Goal: Use online tool/utility: Utilize a website feature to perform a specific function

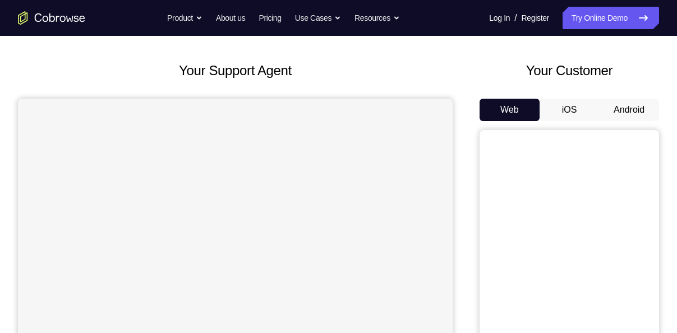
scroll to position [50, 0]
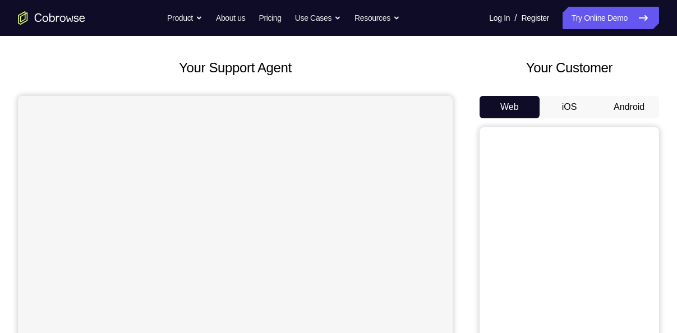
click at [631, 116] on button "Android" at bounding box center [629, 107] width 60 height 22
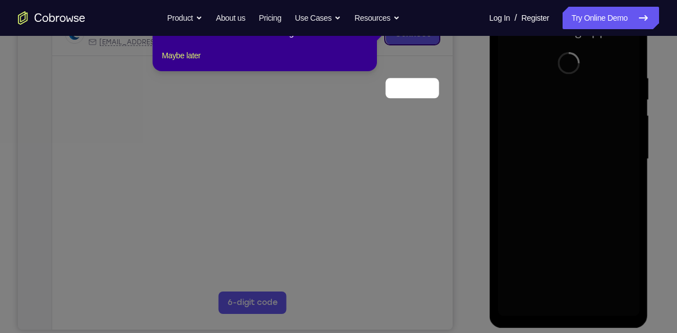
scroll to position [108, 0]
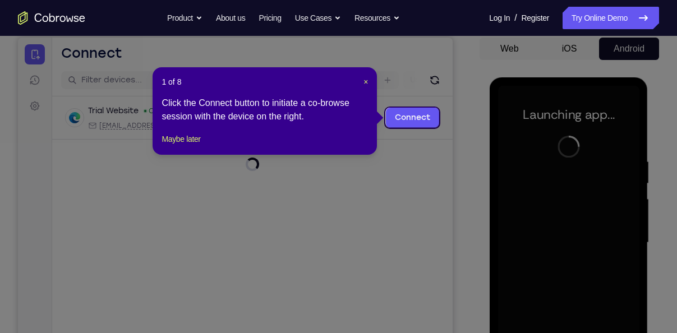
click at [362, 80] on header "1 of 8 ×" at bounding box center [265, 81] width 206 height 11
click at [364, 81] on header "1 of 8 ×" at bounding box center [265, 81] width 206 height 11
click at [364, 81] on span "×" at bounding box center [366, 81] width 4 height 9
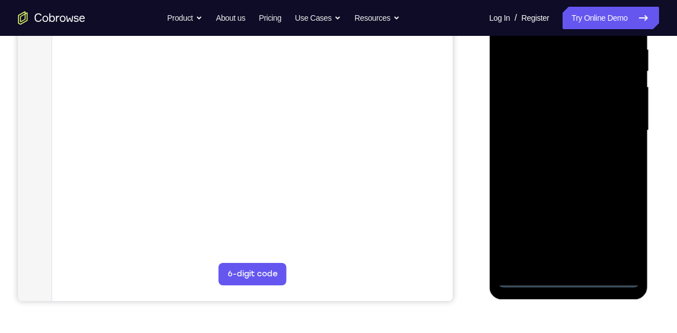
scroll to position [243, 0]
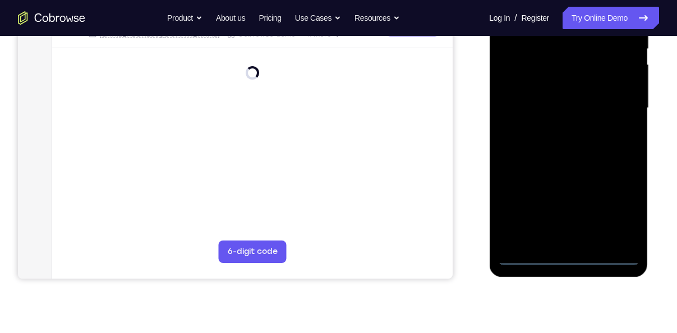
click at [571, 254] on div at bounding box center [568, 108] width 141 height 314
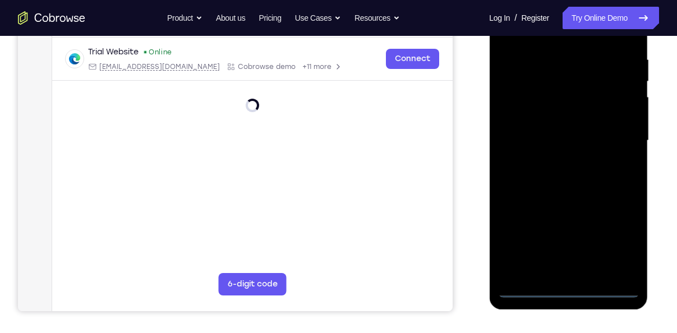
click at [615, 241] on div at bounding box center [568, 141] width 141 height 314
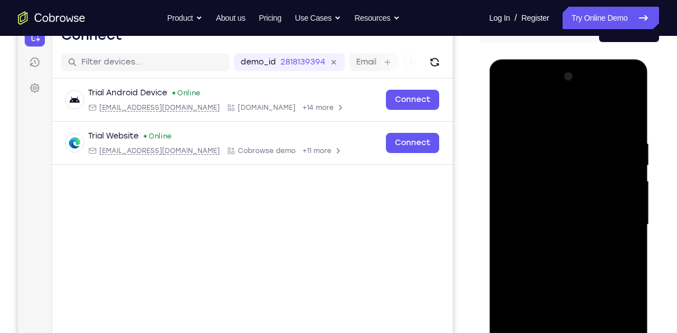
scroll to position [155, 0]
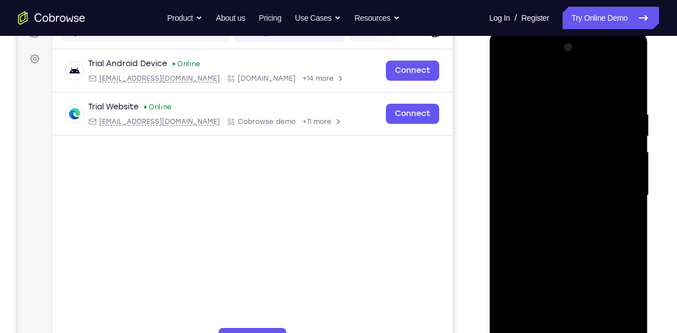
click at [540, 97] on div at bounding box center [568, 196] width 141 height 314
click at [617, 194] on div at bounding box center [568, 196] width 141 height 314
click at [557, 219] on div at bounding box center [568, 196] width 141 height 314
click at [558, 186] on div at bounding box center [568, 196] width 141 height 314
click at [573, 174] on div at bounding box center [568, 196] width 141 height 314
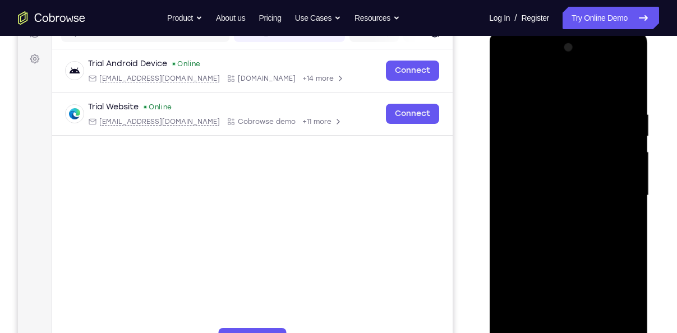
click at [580, 197] on div at bounding box center [568, 196] width 141 height 314
click at [587, 223] on div at bounding box center [568, 196] width 141 height 314
click at [609, 194] on div at bounding box center [568, 196] width 141 height 314
click at [578, 233] on div at bounding box center [568, 196] width 141 height 314
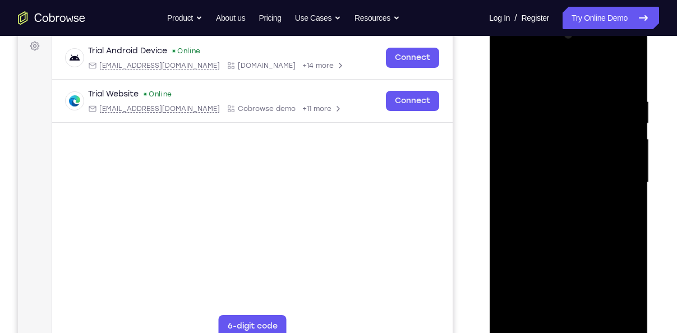
scroll to position [169, 0]
click at [575, 229] on div at bounding box center [568, 182] width 141 height 314
drag, startPoint x: 575, startPoint y: 229, endPoint x: 599, endPoint y: 150, distance: 83.2
click at [599, 150] on div at bounding box center [568, 182] width 141 height 314
click at [509, 209] on div at bounding box center [568, 182] width 141 height 314
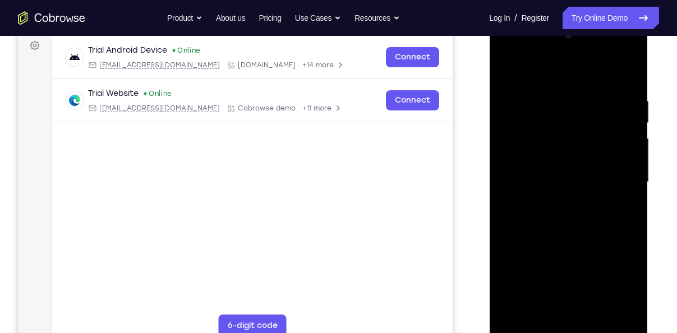
drag, startPoint x: 553, startPoint y: 153, endPoint x: 528, endPoint y: 293, distance: 141.9
click at [528, 293] on div at bounding box center [568, 182] width 141 height 314
click at [553, 88] on div at bounding box center [568, 182] width 141 height 314
click at [591, 72] on div at bounding box center [568, 182] width 141 height 314
click at [587, 84] on div at bounding box center [568, 182] width 141 height 314
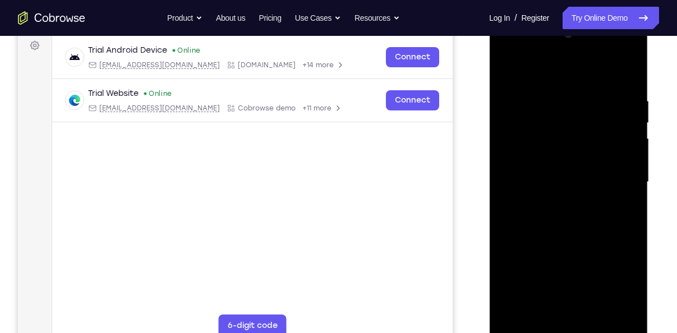
click at [582, 92] on div at bounding box center [568, 182] width 141 height 314
click at [516, 76] on div at bounding box center [568, 182] width 141 height 314
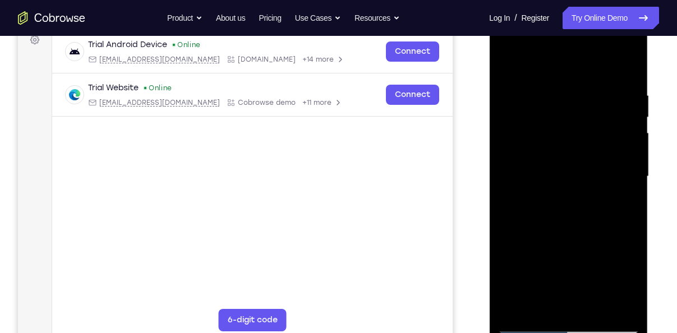
scroll to position [175, 0]
drag, startPoint x: 580, startPoint y: 221, endPoint x: 609, endPoint y: 80, distance: 143.8
click at [609, 80] on div at bounding box center [568, 176] width 141 height 314
drag, startPoint x: 582, startPoint y: 232, endPoint x: 624, endPoint y: 53, distance: 183.4
click at [624, 53] on div at bounding box center [568, 176] width 141 height 314
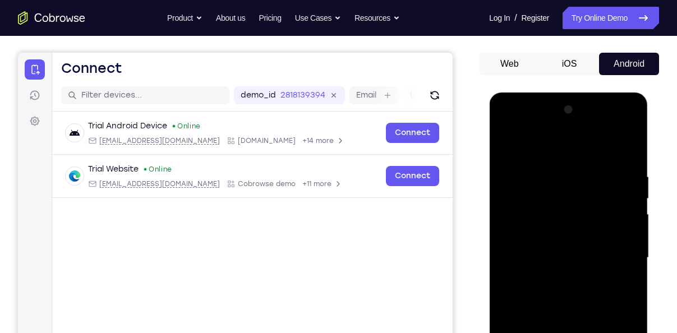
scroll to position [92, 0]
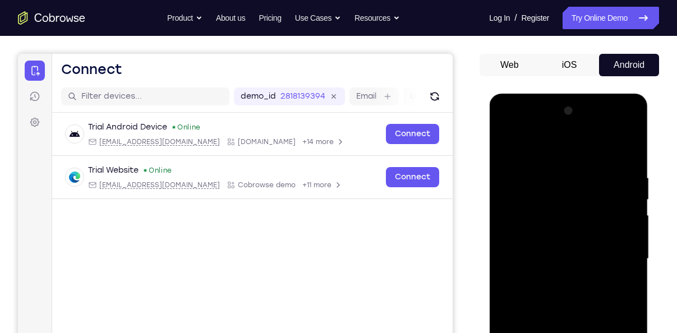
drag, startPoint x: 524, startPoint y: 171, endPoint x: 464, endPoint y: 288, distance: 131.7
click at [489, 288] on html "Online web based iOS Simulators and Android Emulators. Run iPhone, iPad, Mobile…" at bounding box center [569, 262] width 160 height 337
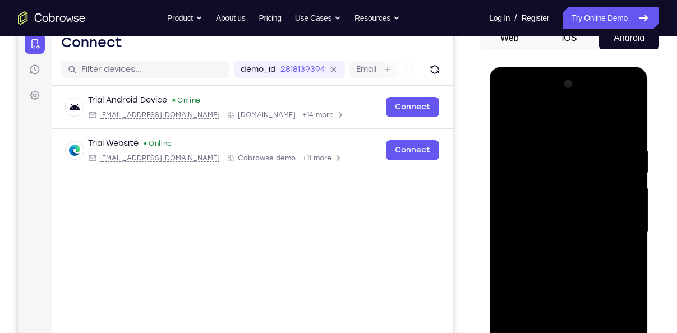
scroll to position [119, 0]
drag, startPoint x: 554, startPoint y: 179, endPoint x: 535, endPoint y: 288, distance: 111.2
click at [535, 288] on div at bounding box center [568, 232] width 141 height 314
drag, startPoint x: 546, startPoint y: 148, endPoint x: 534, endPoint y: 246, distance: 99.5
click at [534, 246] on div at bounding box center [568, 232] width 141 height 314
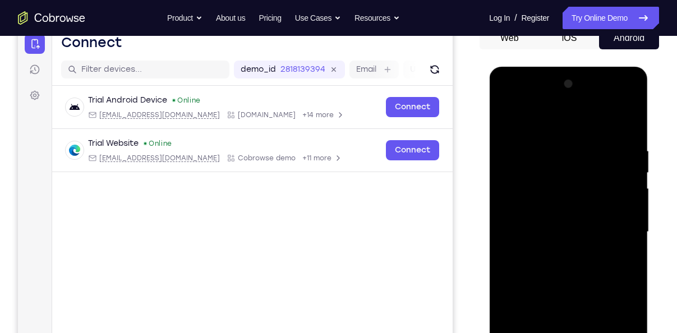
click at [512, 117] on div at bounding box center [568, 232] width 141 height 314
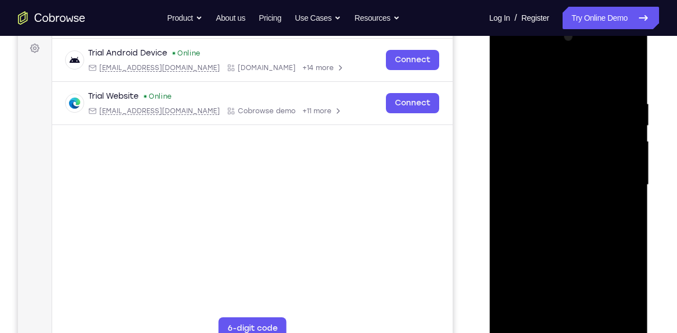
scroll to position [166, 0]
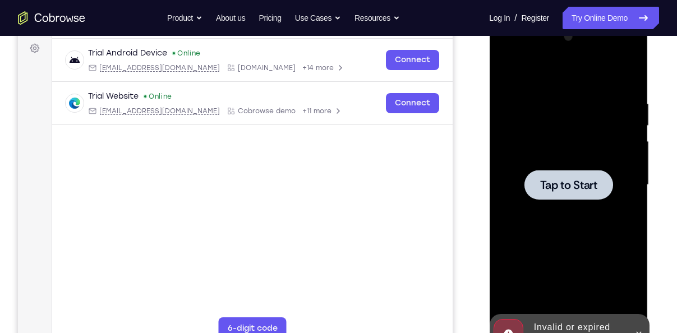
click at [541, 127] on div at bounding box center [568, 185] width 141 height 314
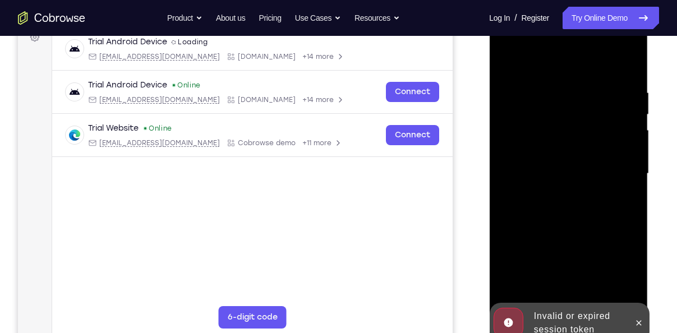
scroll to position [227, 0]
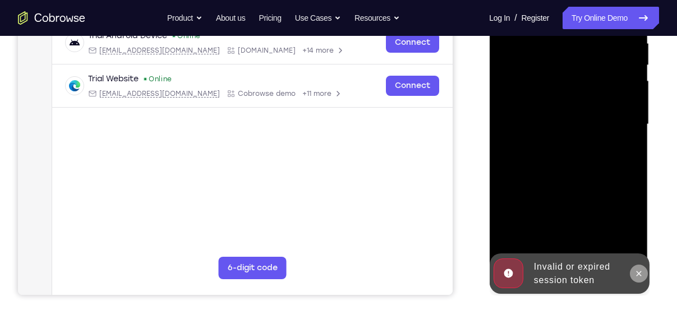
click at [633, 271] on button at bounding box center [639, 274] width 18 height 18
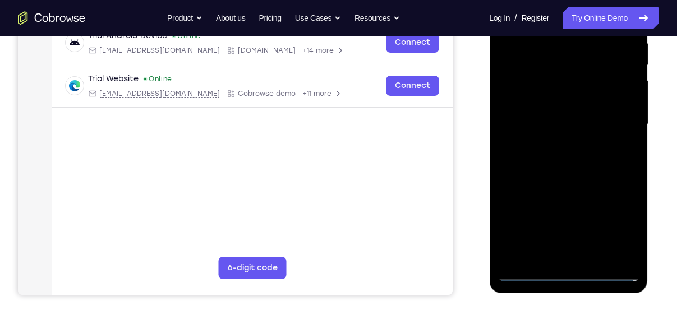
click at [568, 275] on div at bounding box center [568, 124] width 141 height 314
click at [628, 220] on div at bounding box center [568, 124] width 141 height 314
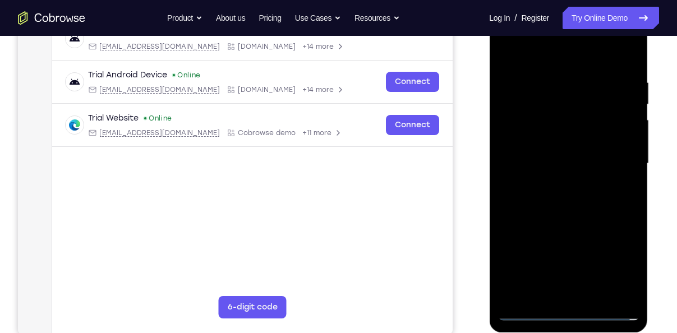
scroll to position [183, 0]
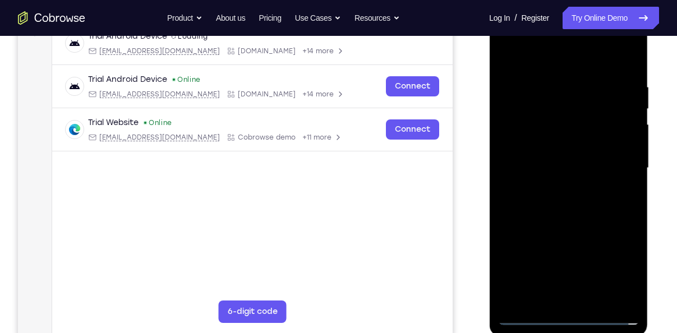
click at [560, 52] on div at bounding box center [568, 168] width 141 height 314
click at [614, 172] on div at bounding box center [568, 168] width 141 height 314
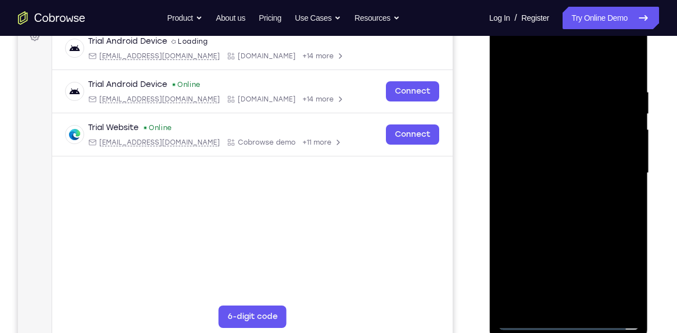
click at [553, 189] on div at bounding box center [568, 173] width 141 height 314
click at [562, 167] on div at bounding box center [568, 173] width 141 height 314
click at [566, 148] on div at bounding box center [568, 173] width 141 height 314
click at [618, 145] on div at bounding box center [568, 173] width 141 height 314
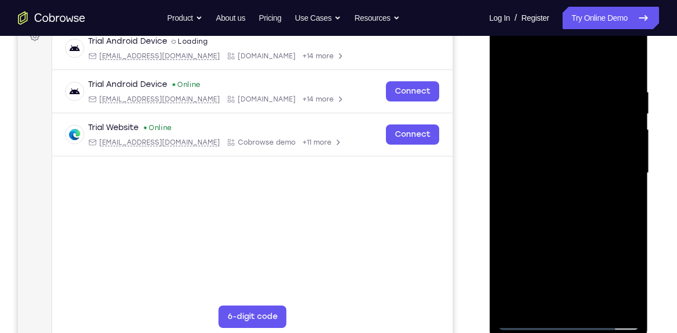
click at [618, 145] on div at bounding box center [568, 173] width 141 height 314
click at [582, 172] on div at bounding box center [568, 173] width 141 height 314
click at [525, 219] on div at bounding box center [568, 173] width 141 height 314
click at [628, 82] on div at bounding box center [568, 173] width 141 height 314
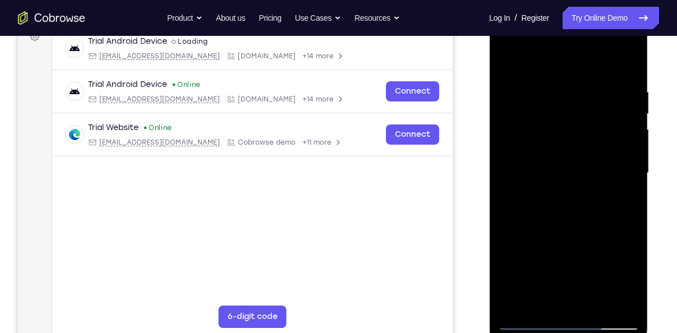
click at [601, 59] on div at bounding box center [568, 173] width 141 height 314
click at [585, 85] on div at bounding box center [568, 173] width 141 height 314
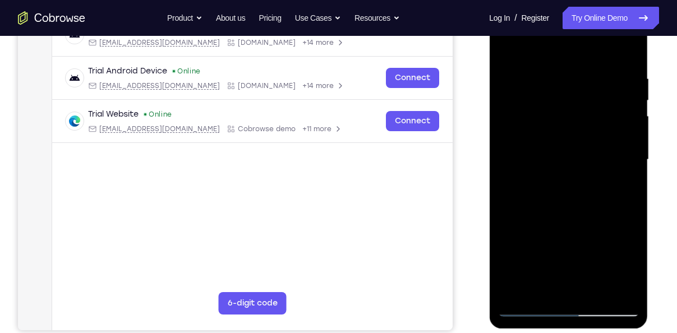
scroll to position [193, 0]
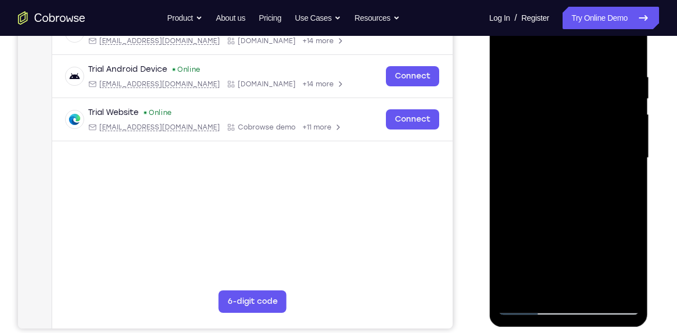
drag, startPoint x: 546, startPoint y: 195, endPoint x: 608, endPoint y: 78, distance: 132.5
click at [608, 78] on div at bounding box center [568, 158] width 141 height 314
drag, startPoint x: 566, startPoint y: 202, endPoint x: 615, endPoint y: 75, distance: 136.8
click at [615, 75] on div at bounding box center [568, 158] width 141 height 314
drag, startPoint x: 579, startPoint y: 191, endPoint x: 650, endPoint y: 25, distance: 180.7
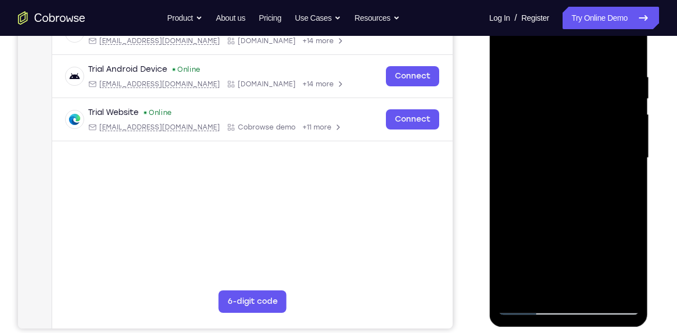
click at [649, 25] on html "Online web based iOS Simulators and Android Emulators. Run iPhone, iPad, Mobile…" at bounding box center [569, 161] width 160 height 337
drag, startPoint x: 598, startPoint y: 175, endPoint x: 646, endPoint y: 71, distance: 114.5
click at [646, 71] on div at bounding box center [568, 160] width 159 height 334
drag, startPoint x: 612, startPoint y: 127, endPoint x: 581, endPoint y: 262, distance: 138.1
click at [581, 262] on div at bounding box center [568, 158] width 141 height 314
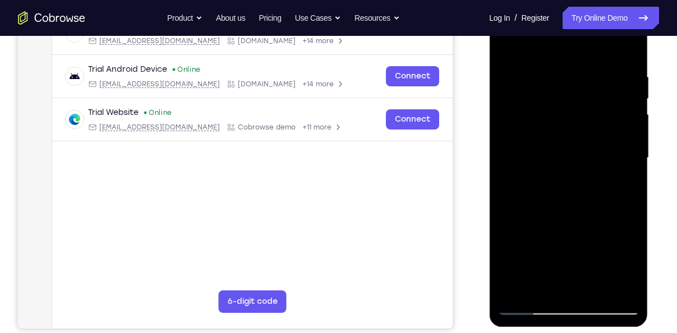
drag, startPoint x: 571, startPoint y: 158, endPoint x: 544, endPoint y: 284, distance: 129.1
click at [544, 284] on div at bounding box center [568, 158] width 141 height 314
drag, startPoint x: 548, startPoint y: 158, endPoint x: 543, endPoint y: 282, distance: 124.7
click at [543, 282] on div at bounding box center [568, 158] width 141 height 314
click at [632, 182] on div at bounding box center [568, 158] width 141 height 314
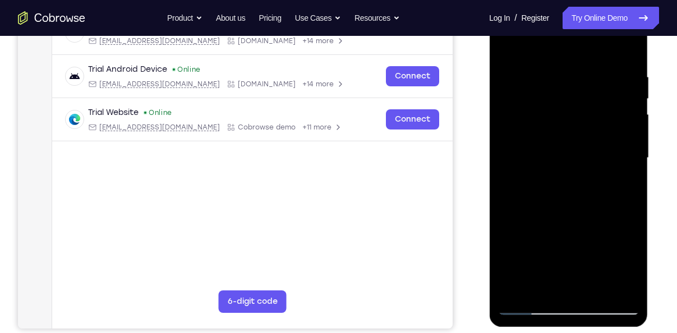
click at [632, 182] on div at bounding box center [568, 158] width 141 height 314
drag, startPoint x: 582, startPoint y: 219, endPoint x: 624, endPoint y: 18, distance: 205.2
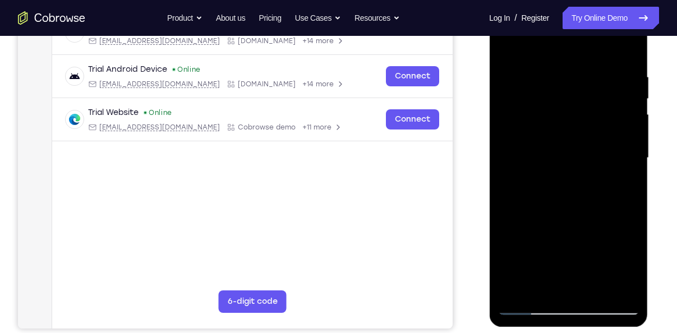
click at [624, 18] on div at bounding box center [568, 158] width 141 height 314
drag, startPoint x: 580, startPoint y: 196, endPoint x: 638, endPoint y: 2, distance: 202.7
click at [638, 2] on div at bounding box center [568, 160] width 159 height 334
drag, startPoint x: 555, startPoint y: 181, endPoint x: 615, endPoint y: 2, distance: 188.8
click at [615, 2] on div at bounding box center [568, 158] width 141 height 314
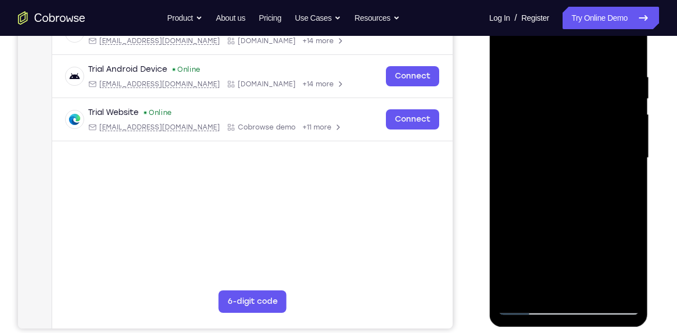
drag, startPoint x: 566, startPoint y: 166, endPoint x: 636, endPoint y: 2, distance: 178.5
click at [636, 2] on div at bounding box center [568, 158] width 141 height 314
drag, startPoint x: 583, startPoint y: 144, endPoint x: 566, endPoint y: 304, distance: 160.8
click at [566, 304] on div at bounding box center [568, 158] width 141 height 314
drag, startPoint x: 573, startPoint y: 142, endPoint x: 559, endPoint y: 248, distance: 107.0
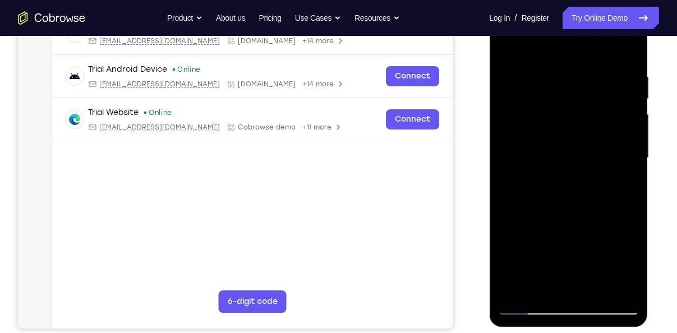
click at [559, 248] on div at bounding box center [568, 158] width 141 height 314
drag, startPoint x: 582, startPoint y: 191, endPoint x: 593, endPoint y: 135, distance: 57.1
click at [593, 135] on div at bounding box center [568, 158] width 141 height 314
drag, startPoint x: 575, startPoint y: 201, endPoint x: 615, endPoint y: 75, distance: 132.0
click at [615, 75] on div at bounding box center [568, 158] width 141 height 314
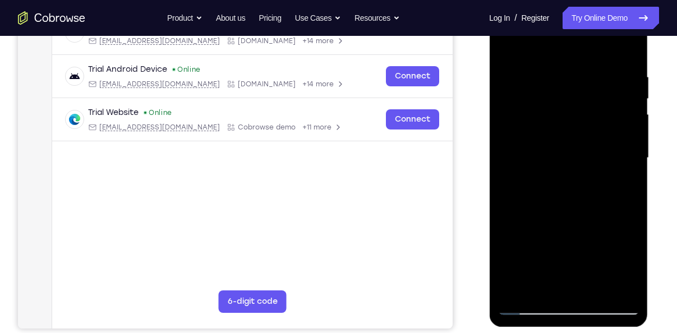
drag, startPoint x: 563, startPoint y: 171, endPoint x: 604, endPoint y: 7, distance: 168.7
click at [604, 7] on div at bounding box center [568, 158] width 141 height 314
drag, startPoint x: 950, startPoint y: 128, endPoint x: 565, endPoint y: 40, distance: 395.4
click at [565, 40] on div at bounding box center [568, 158] width 141 height 314
click at [626, 148] on div at bounding box center [568, 158] width 141 height 314
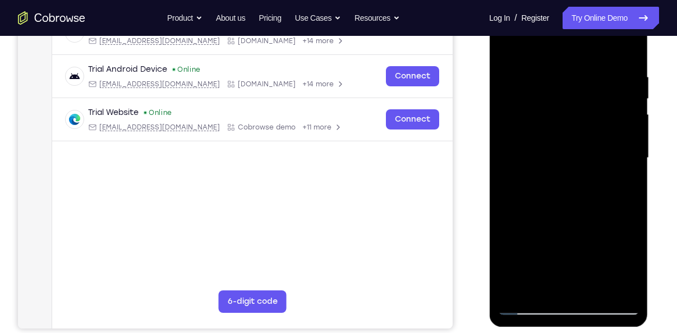
click at [626, 148] on div at bounding box center [568, 158] width 141 height 314
drag, startPoint x: 575, startPoint y: 222, endPoint x: 611, endPoint y: 17, distance: 208.0
click at [611, 17] on div at bounding box center [568, 158] width 141 height 314
drag, startPoint x: 590, startPoint y: 137, endPoint x: 614, endPoint y: 67, distance: 73.8
click at [614, 67] on div at bounding box center [568, 158] width 141 height 314
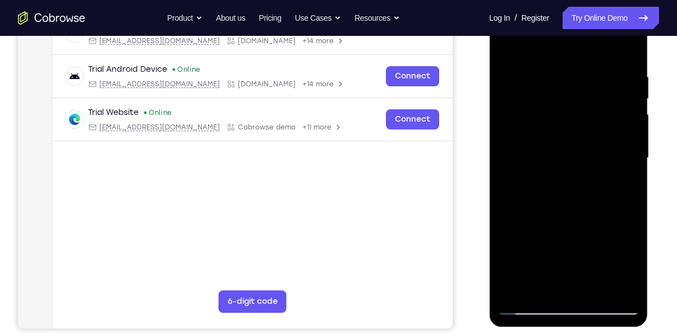
click at [631, 127] on div at bounding box center [568, 158] width 141 height 314
drag, startPoint x: 600, startPoint y: 183, endPoint x: 633, endPoint y: 63, distance: 124.9
click at [633, 63] on div at bounding box center [568, 158] width 141 height 314
drag, startPoint x: 585, startPoint y: 176, endPoint x: 619, endPoint y: 34, distance: 145.5
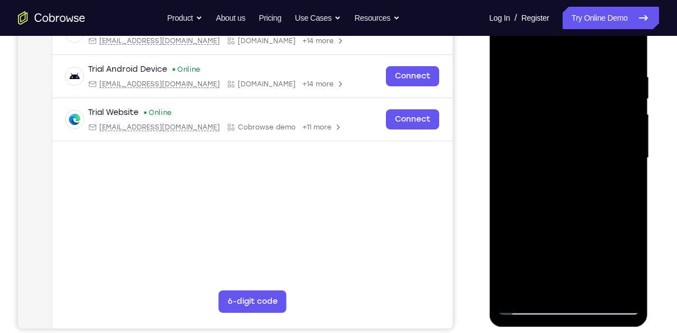
click at [619, 34] on div at bounding box center [568, 158] width 141 height 314
drag, startPoint x: 598, startPoint y: 141, endPoint x: 640, endPoint y: 2, distance: 145.4
click at [640, 2] on div at bounding box center [568, 160] width 159 height 334
drag, startPoint x: 577, startPoint y: 148, endPoint x: 635, endPoint y: 2, distance: 156.9
click at [635, 2] on div at bounding box center [568, 158] width 141 height 314
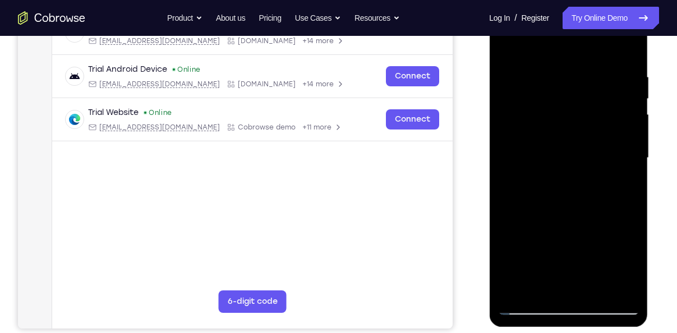
drag, startPoint x: 599, startPoint y: 113, endPoint x: 627, endPoint y: 12, distance: 105.4
click at [627, 12] on div at bounding box center [568, 158] width 141 height 314
drag, startPoint x: 590, startPoint y: 183, endPoint x: 621, endPoint y: 86, distance: 101.8
click at [621, 86] on div at bounding box center [568, 158] width 141 height 314
drag, startPoint x: 602, startPoint y: 155, endPoint x: 626, endPoint y: 102, distance: 59.0
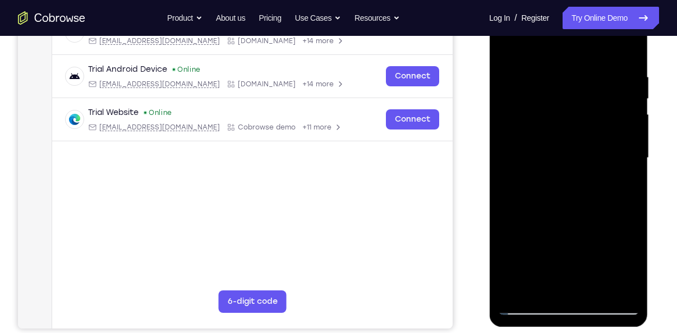
click at [626, 102] on div at bounding box center [568, 158] width 141 height 314
drag, startPoint x: 615, startPoint y: 134, endPoint x: 644, endPoint y: 31, distance: 106.6
click at [644, 31] on div at bounding box center [568, 160] width 159 height 334
drag, startPoint x: 610, startPoint y: 141, endPoint x: 644, endPoint y: 38, distance: 107.9
click at [644, 38] on div at bounding box center [568, 160] width 159 height 334
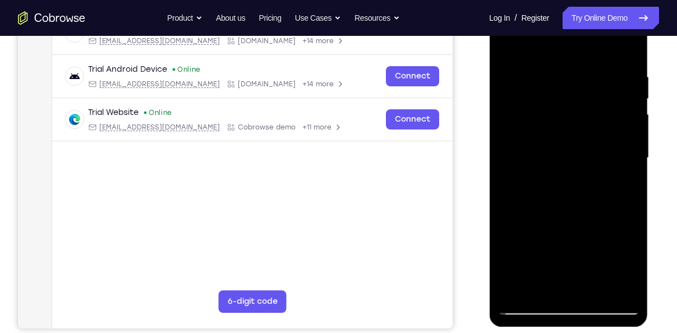
drag, startPoint x: 606, startPoint y: 140, endPoint x: 638, endPoint y: 47, distance: 98.5
click at [638, 47] on div at bounding box center [568, 158] width 141 height 314
drag, startPoint x: 602, startPoint y: 148, endPoint x: 642, endPoint y: 50, distance: 105.7
click at [642, 50] on div at bounding box center [568, 160] width 159 height 334
drag, startPoint x: 606, startPoint y: 158, endPoint x: 641, endPoint y: 51, distance: 112.3
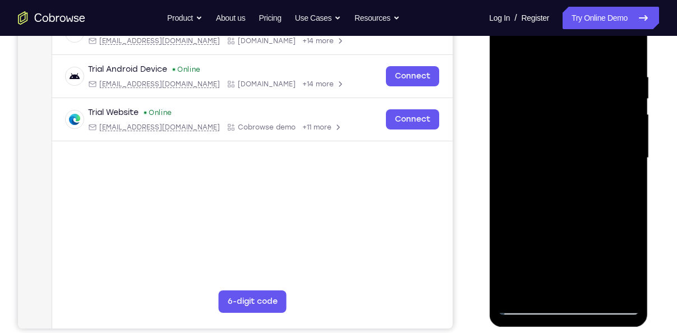
click at [641, 51] on div at bounding box center [568, 160] width 159 height 334
drag, startPoint x: 598, startPoint y: 172, endPoint x: 637, endPoint y: 82, distance: 97.7
click at [637, 82] on div at bounding box center [568, 158] width 141 height 314
drag, startPoint x: 571, startPoint y: 234, endPoint x: 622, endPoint y: 106, distance: 137.7
click at [622, 106] on div at bounding box center [568, 158] width 141 height 314
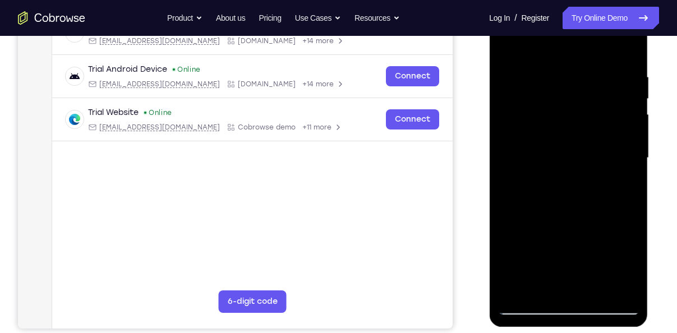
drag, startPoint x: 622, startPoint y: 106, endPoint x: 656, endPoint y: 8, distance: 103.4
click at [649, 8] on html "Online web based iOS Simulators and Android Emulators. Run iPhone, iPad, Mobile…" at bounding box center [569, 161] width 160 height 337
drag, startPoint x: 594, startPoint y: 174, endPoint x: 639, endPoint y: 61, distance: 121.9
click at [639, 61] on div at bounding box center [568, 158] width 141 height 314
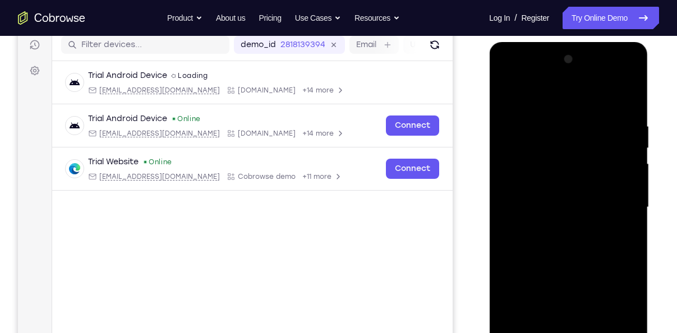
scroll to position [143, 0]
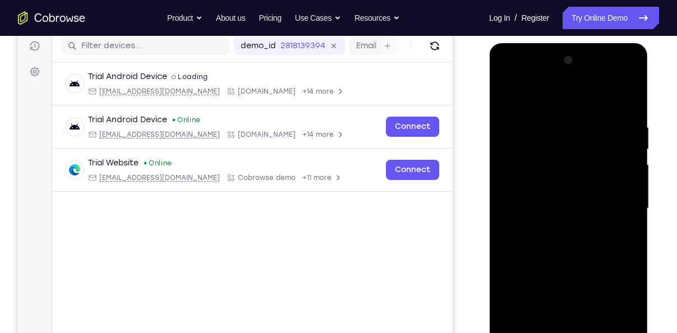
click at [574, 70] on div at bounding box center [568, 209] width 141 height 314
click at [540, 99] on div at bounding box center [568, 209] width 141 height 314
drag, startPoint x: 544, startPoint y: 190, endPoint x: 587, endPoint y: 69, distance: 128.1
click at [587, 43] on div "Tap to Start" at bounding box center [568, 43] width 159 height 0
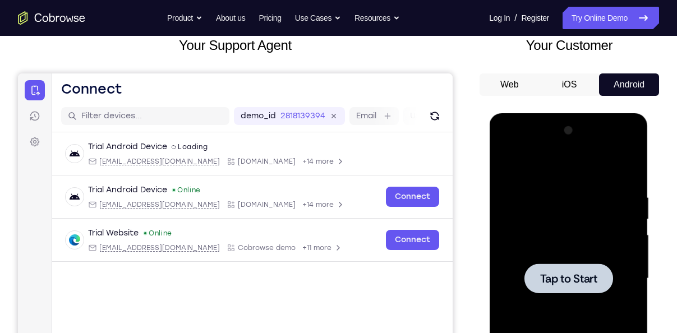
scroll to position [71, 0]
